Goal: Obtain resource: Download file/media

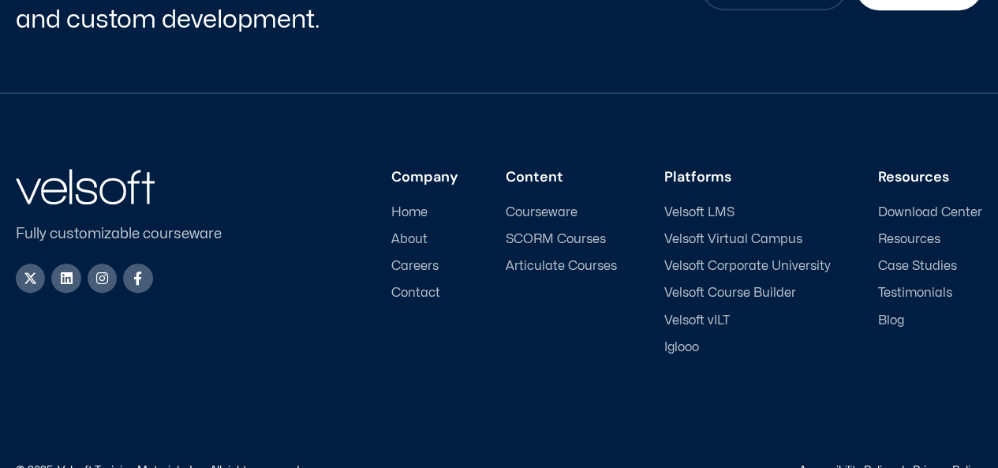
scroll to position [495, 0]
click at [594, 236] on span "SCORM Courses" at bounding box center [556, 239] width 100 height 15
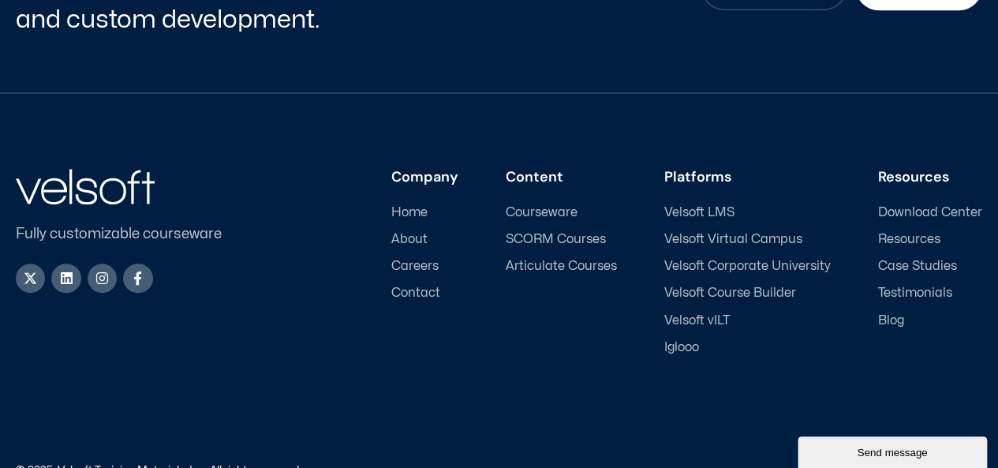
scroll to position [0, 0]
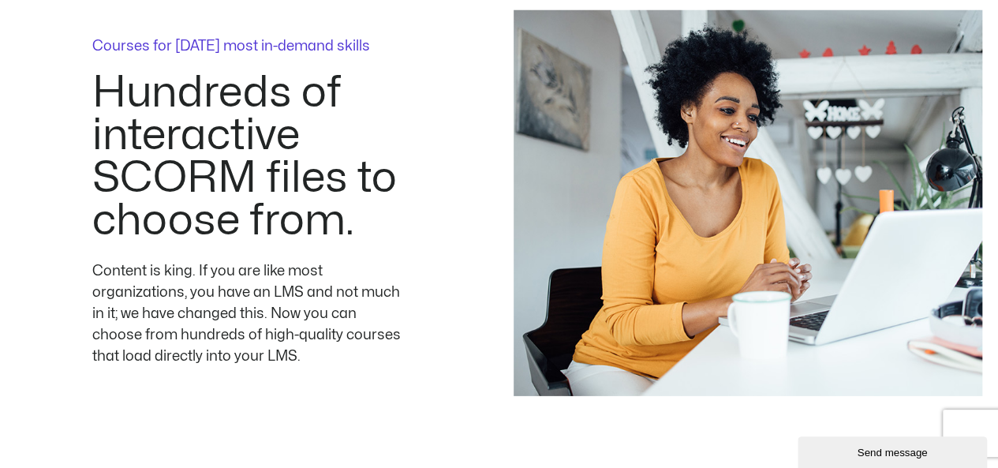
scroll to position [2332, 0]
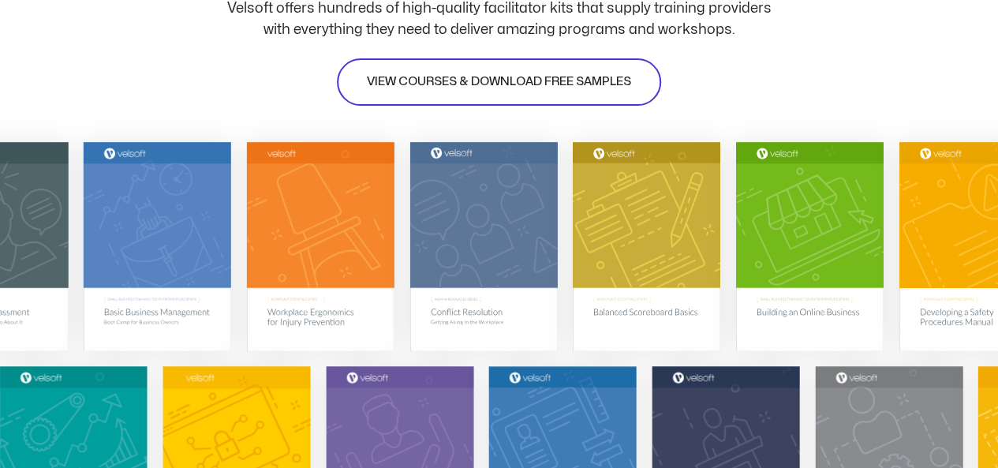
click at [535, 84] on span "VIEW COURSES & DOWNLOAD FREE SAMPLES" at bounding box center [499, 82] width 264 height 19
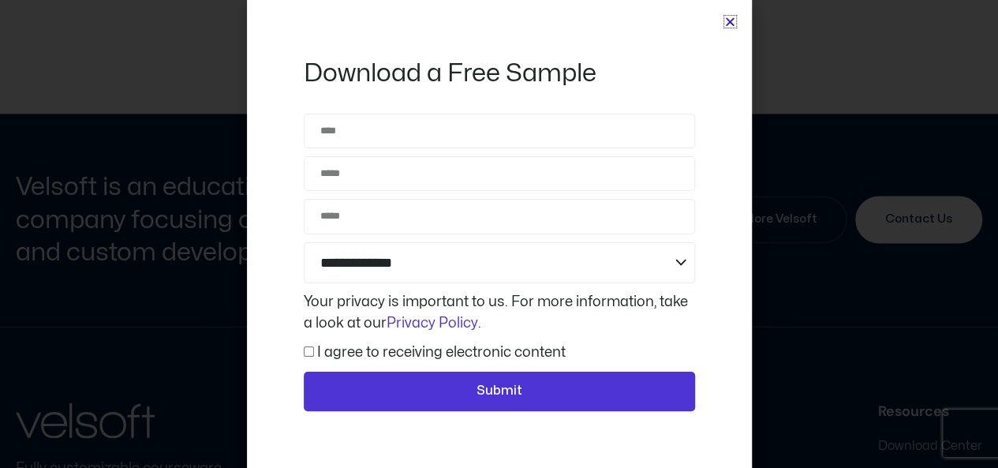
scroll to position [7145, 0]
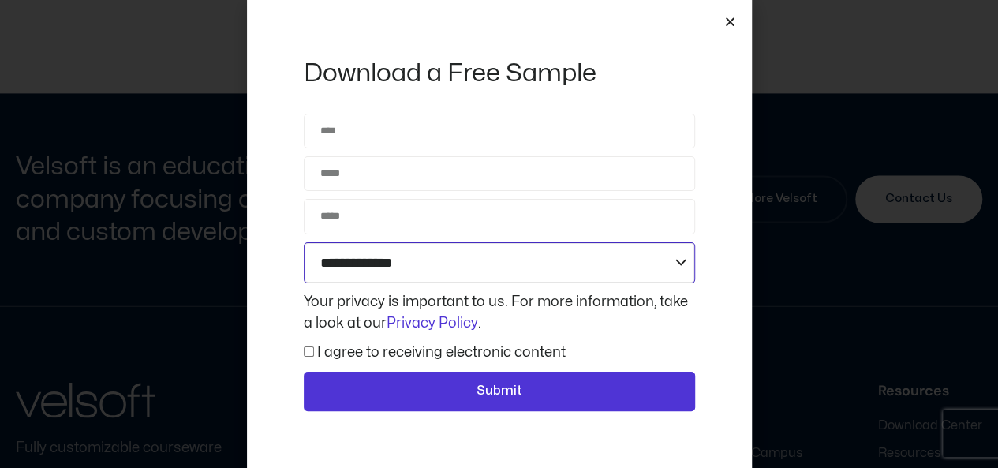
click at [669, 252] on select "**********" at bounding box center [499, 262] width 391 height 41
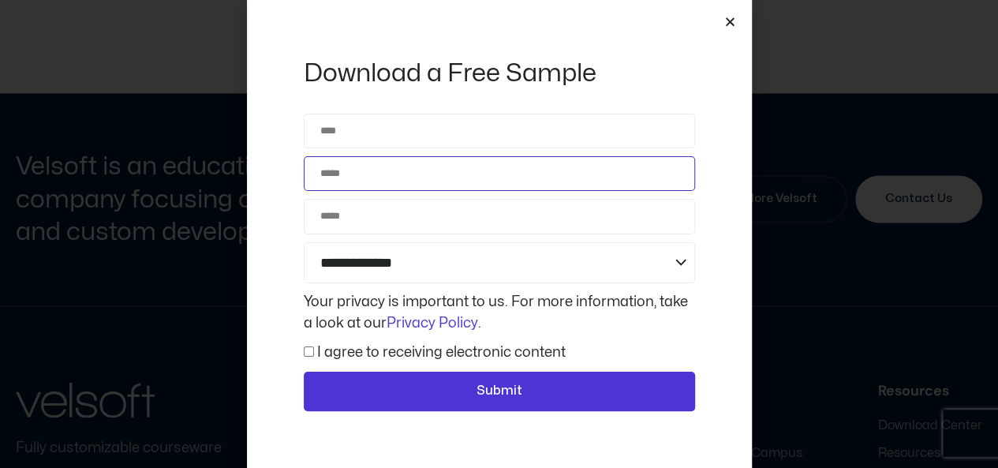
click at [595, 176] on input "Email" at bounding box center [499, 173] width 391 height 35
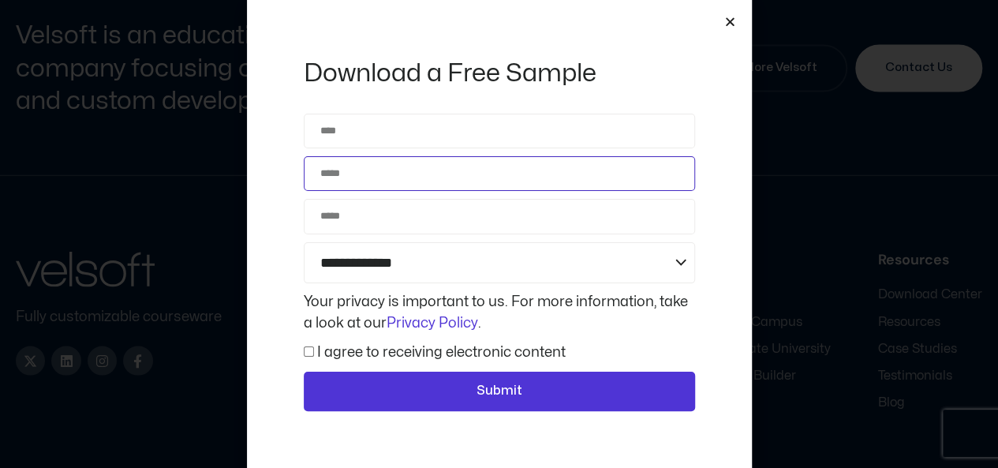
scroll to position [7382, 0]
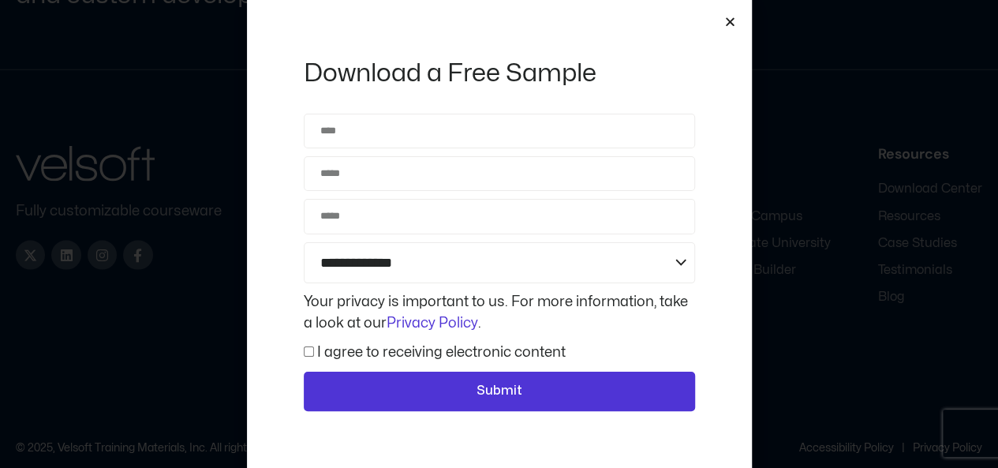
click at [732, 21] on icon "Close" at bounding box center [731, 22] width 12 height 12
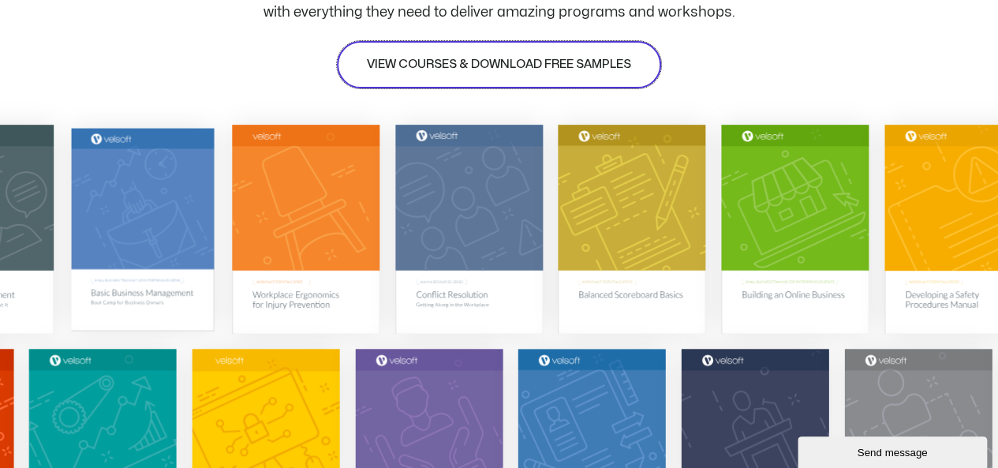
scroll to position [320, 0]
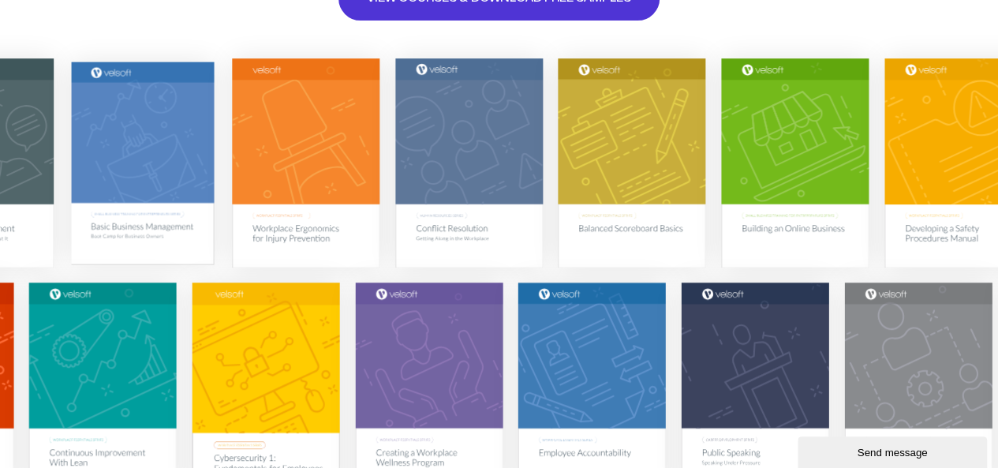
click at [166, 235] on img at bounding box center [142, 162] width 143 height 203
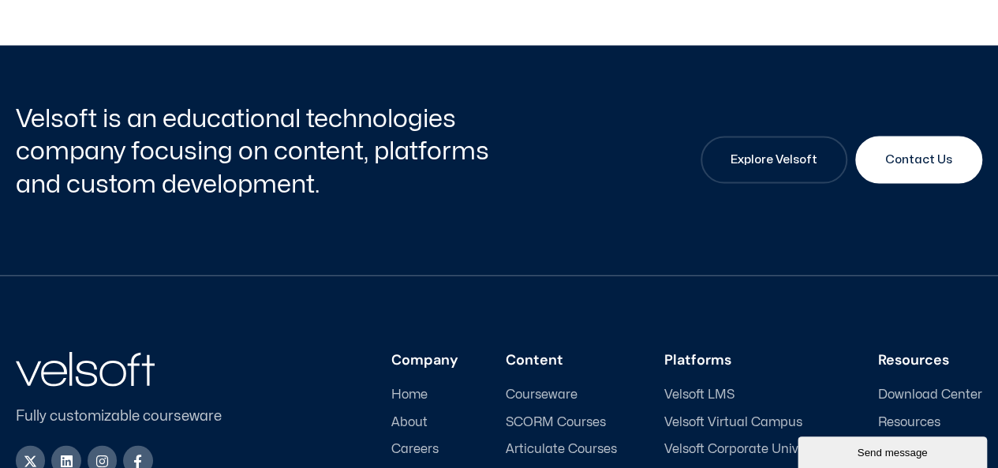
scroll to position [1736, 0]
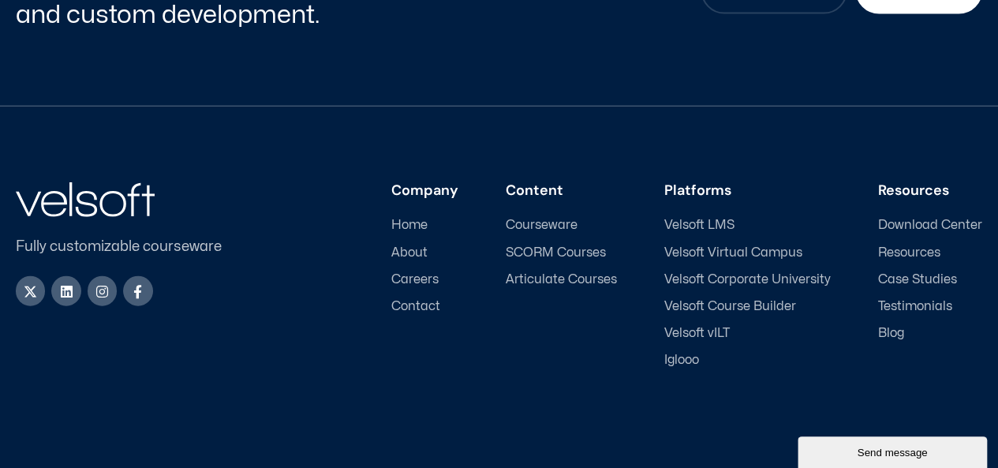
click at [905, 219] on span "Download Center" at bounding box center [931, 225] width 104 height 15
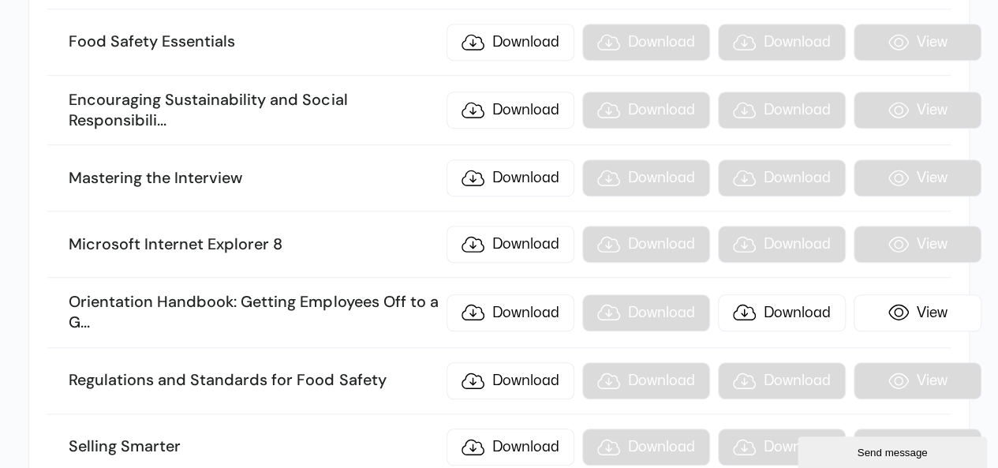
scroll to position [18481, 0]
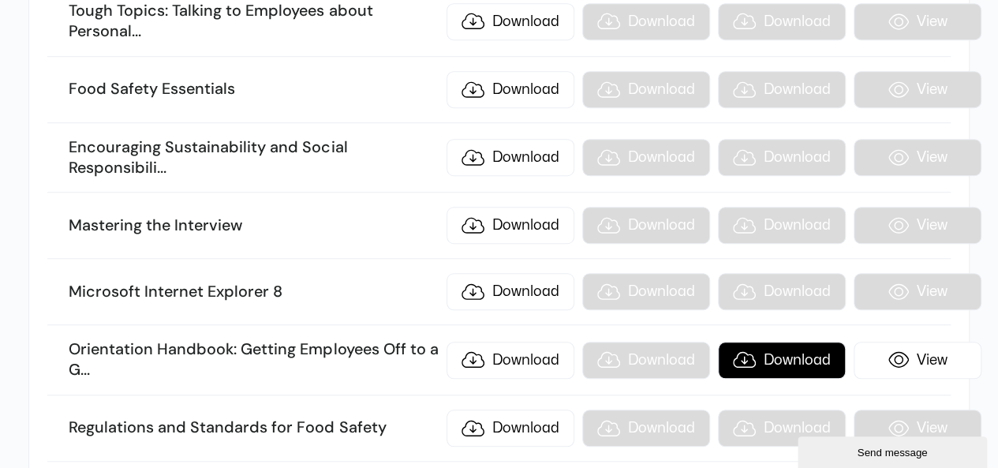
click at [757, 342] on link "Download" at bounding box center [782, 360] width 128 height 37
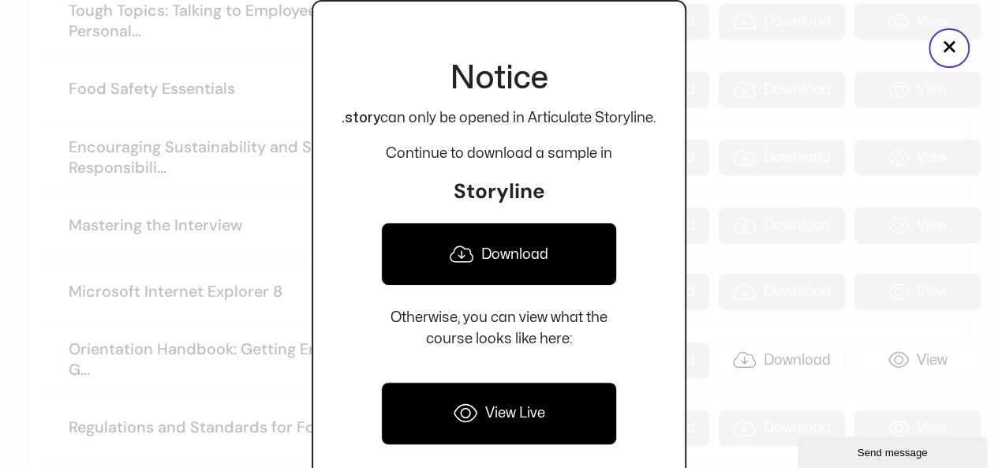
click at [524, 255] on link "Download" at bounding box center [499, 254] width 236 height 63
click at [534, 418] on link "View Live" at bounding box center [499, 413] width 236 height 63
